Goal: Information Seeking & Learning: Find contact information

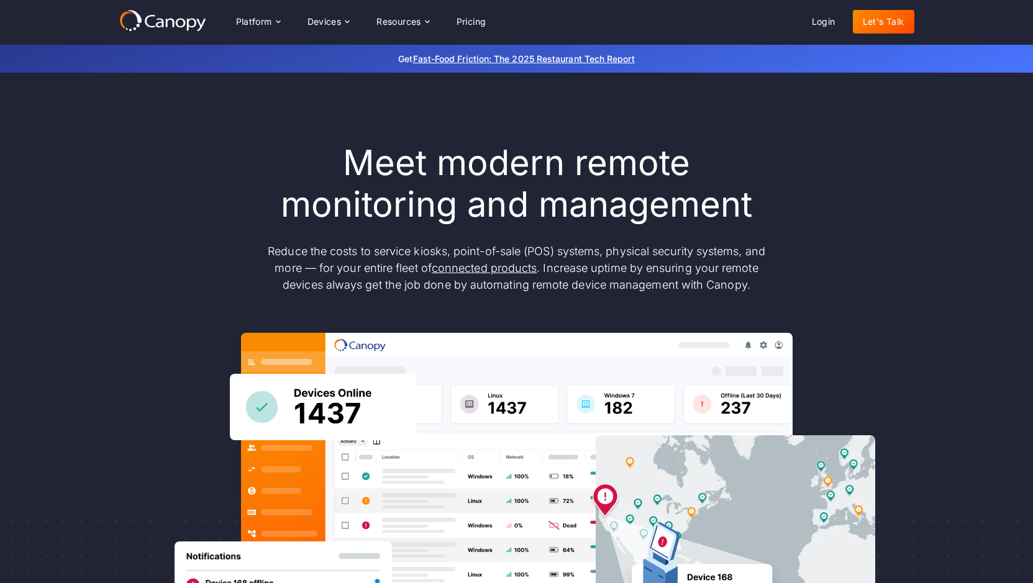
click at [890, 19] on link "Let's Talk" at bounding box center [884, 22] width 62 height 24
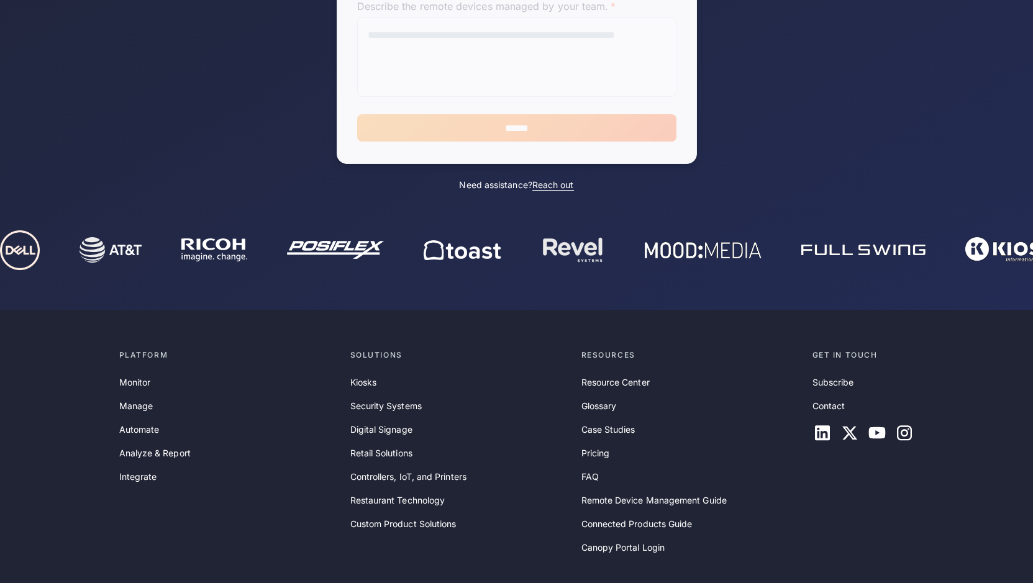
scroll to position [508, 0]
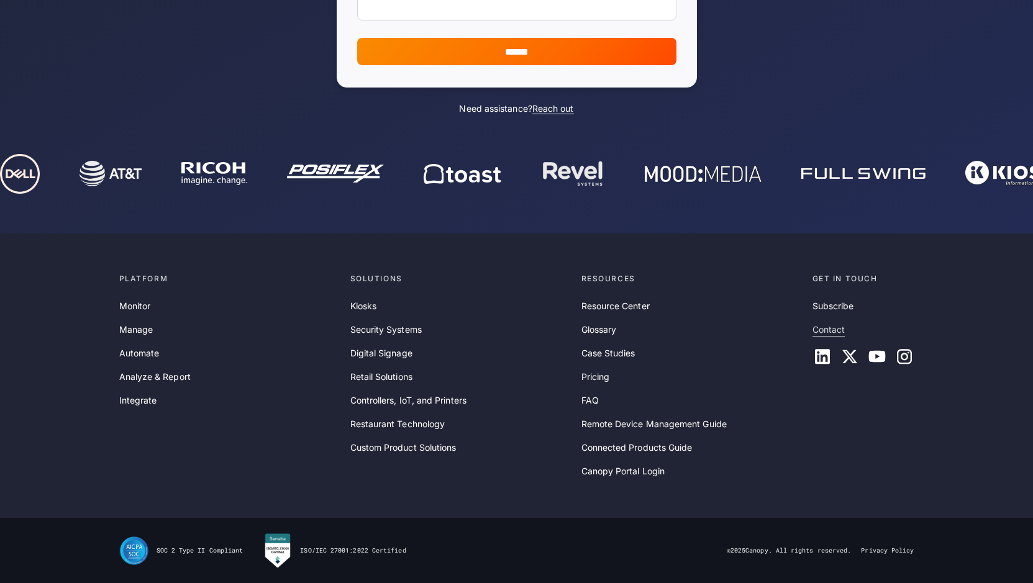
click at [831, 329] on link "Contact" at bounding box center [829, 330] width 33 height 14
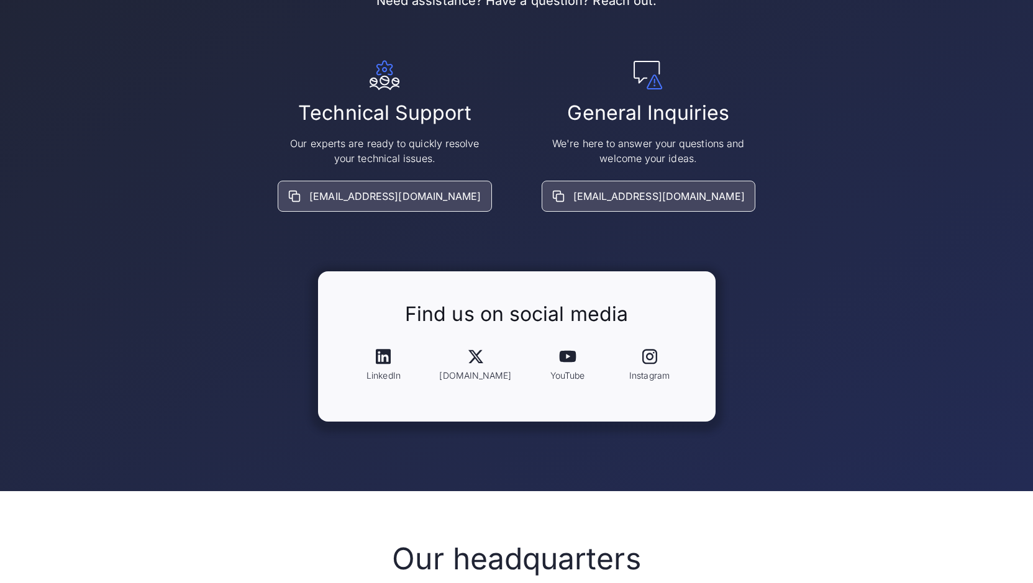
scroll to position [186, 0]
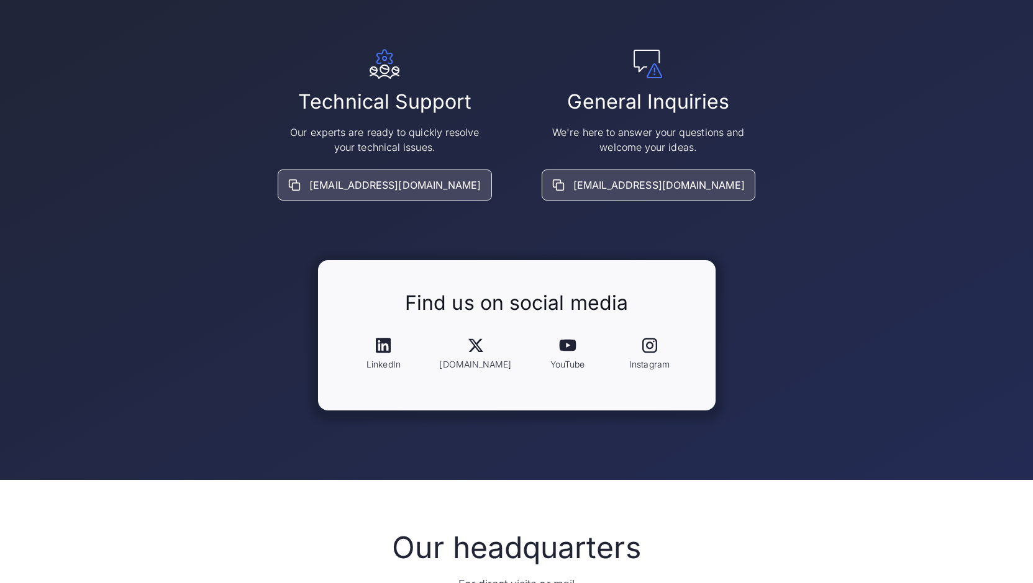
drag, startPoint x: 633, startPoint y: 185, endPoint x: 908, endPoint y: 250, distance: 283.1
click at [915, 254] on div "Contact us Need assistance? Have a question? Reach out. Technical Support Our e…" at bounding box center [516, 169] width 1033 height 622
drag, startPoint x: 663, startPoint y: 185, endPoint x: 793, endPoint y: 109, distance: 150.1
click at [793, 109] on div "Technical Support Our experts are ready to quickly resolve your technical issue…" at bounding box center [516, 125] width 795 height 152
drag, startPoint x: 638, startPoint y: 185, endPoint x: 832, endPoint y: 142, distance: 198.6
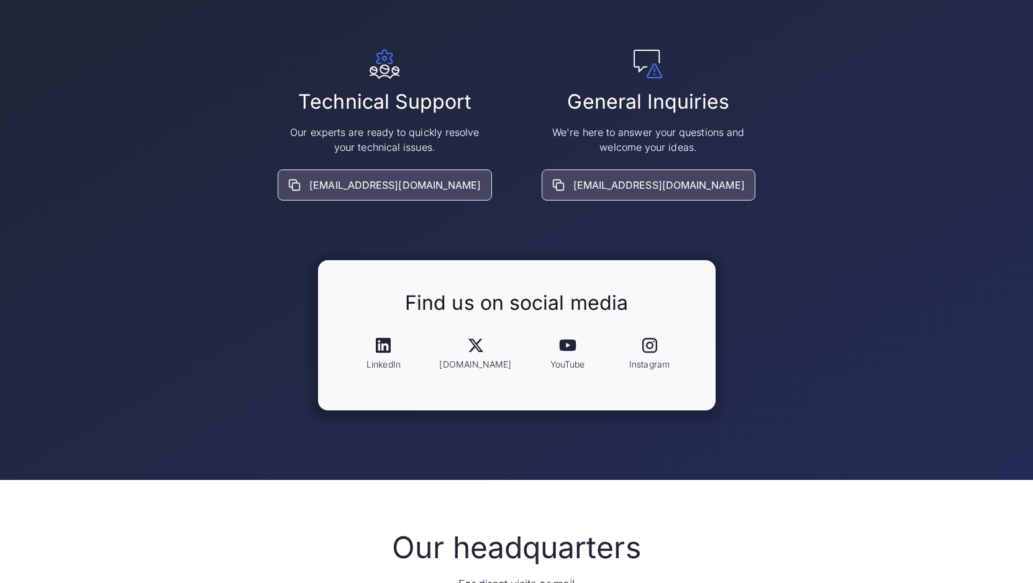
click at [832, 142] on div "Technical Support Our experts are ready to quickly resolve your technical issue…" at bounding box center [516, 125] width 795 height 152
drag, startPoint x: 598, startPoint y: 181, endPoint x: 712, endPoint y: 178, distance: 113.8
click at [712, 178] on div "We're here to answer your questions and welcome your ideas. info@goCanopy.com" at bounding box center [649, 163] width 214 height 76
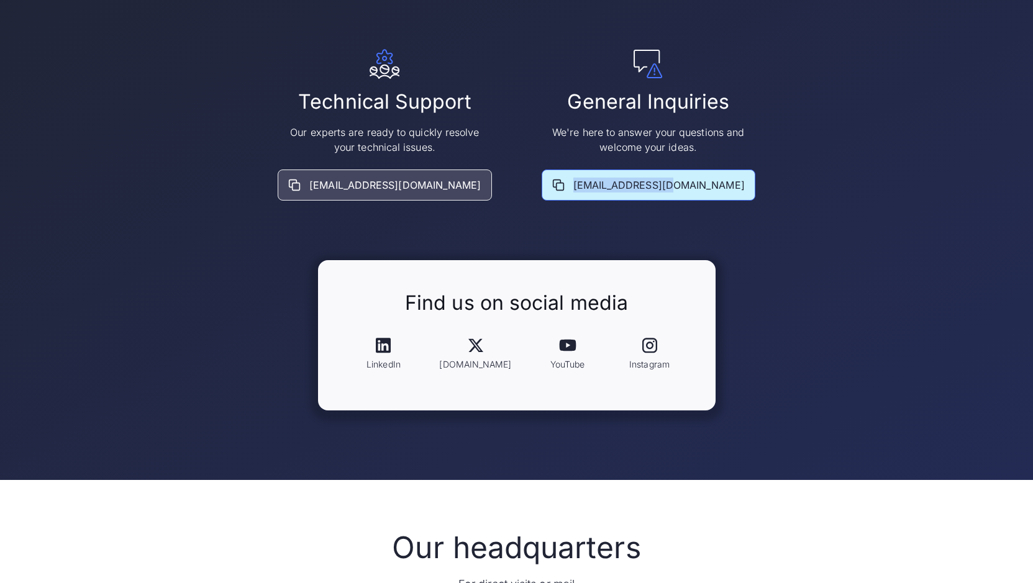
copy div "info@goCanopy.com"
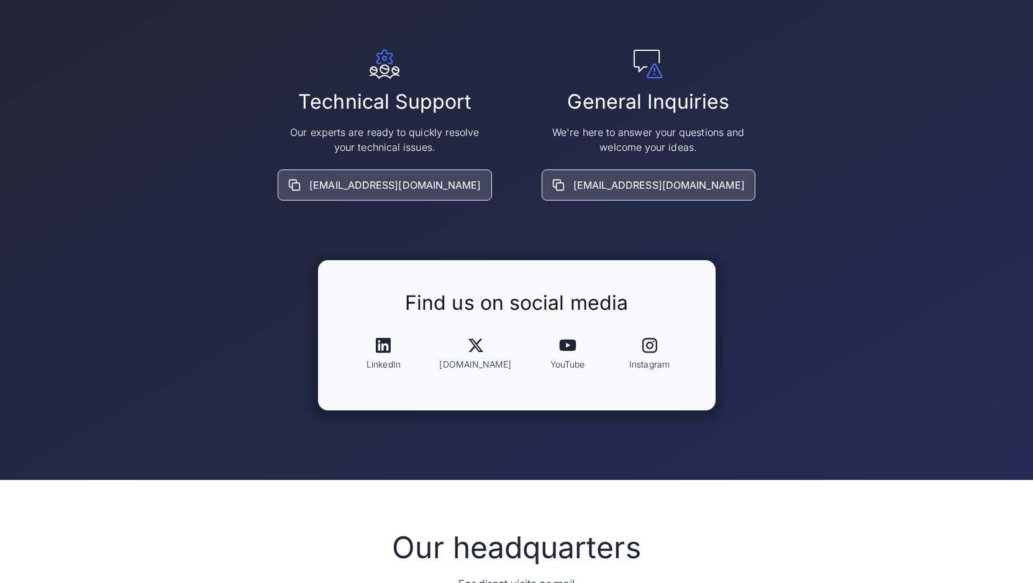
drag, startPoint x: 388, startPoint y: 184, endPoint x: 327, endPoint y: 224, distance: 73.6
click at [327, 224] on div "Contact us Need assistance? Have a question? Reach out. Technical Support Our e…" at bounding box center [516, 169] width 795 height 483
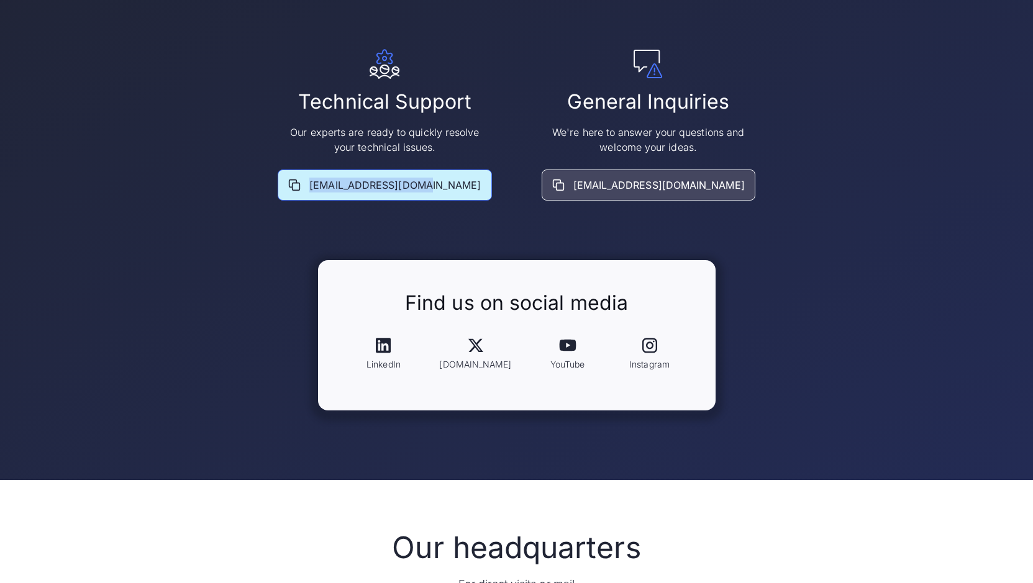
drag, startPoint x: 340, startPoint y: 181, endPoint x: 463, endPoint y: 181, distance: 123.0
click at [463, 181] on div "support@goCanopy.com" at bounding box center [385, 185] width 214 height 31
copy div "support@goCanopy.com"
drag, startPoint x: 343, startPoint y: 180, endPoint x: 464, endPoint y: 172, distance: 120.8
click at [464, 172] on div "support@goCanopy.com" at bounding box center [385, 185] width 214 height 31
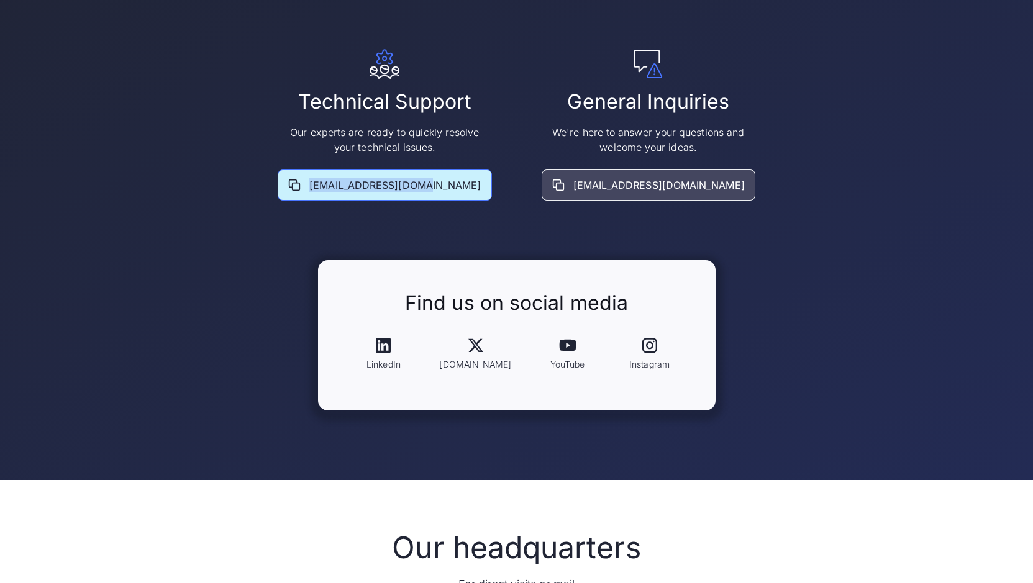
copy div "support@goCanopy.com"
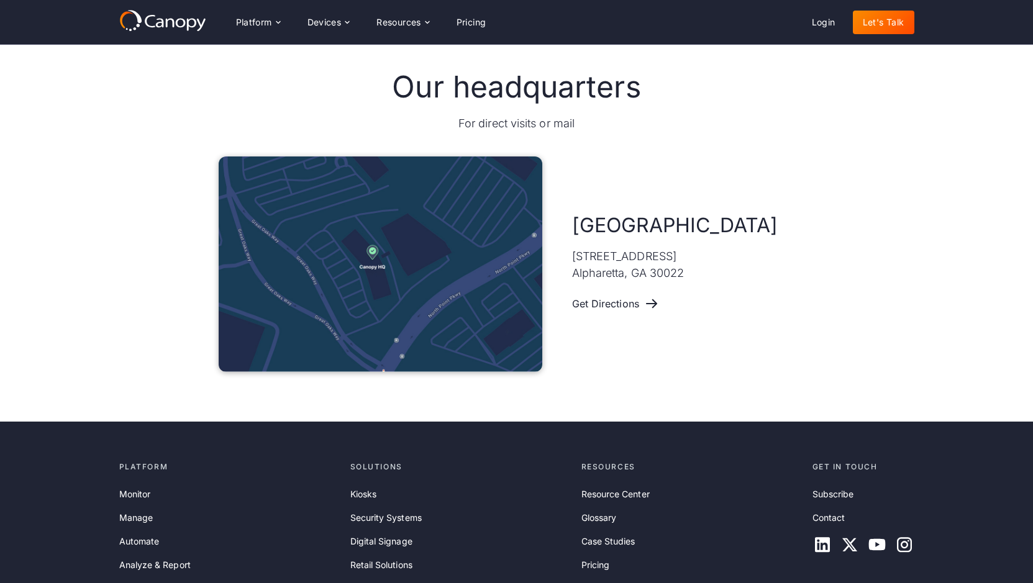
scroll to position [464, 0]
